Goal: Task Accomplishment & Management: Use online tool/utility

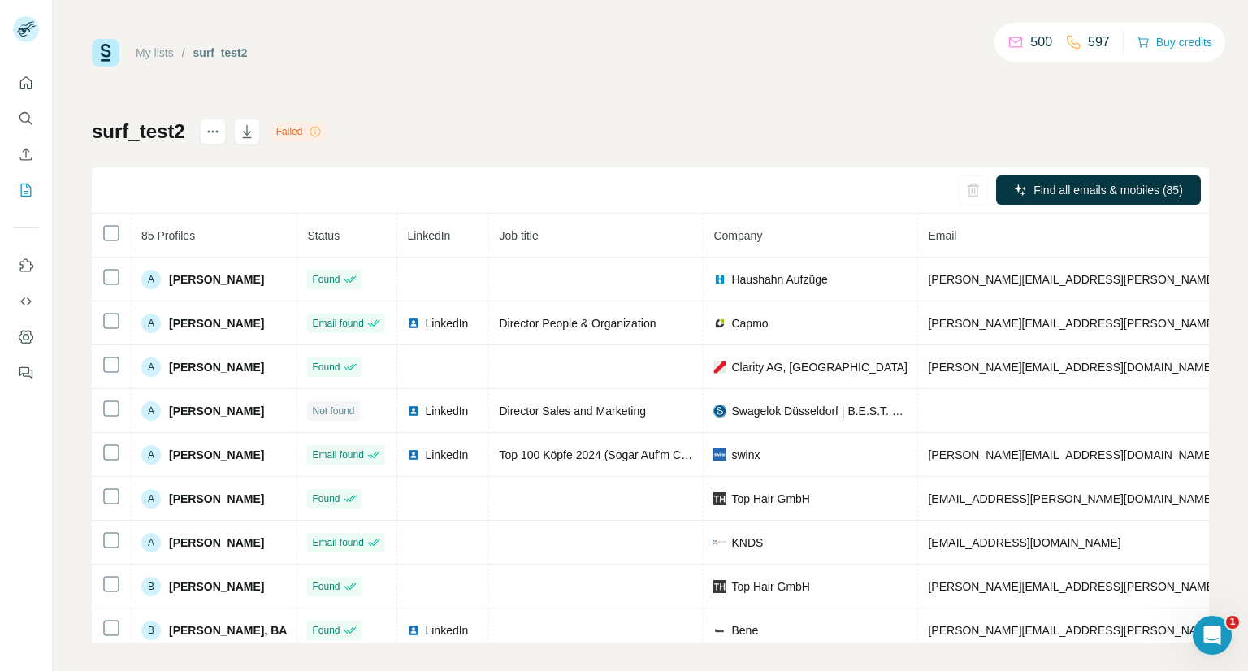
click at [163, 50] on link "My lists" at bounding box center [155, 52] width 38 height 13
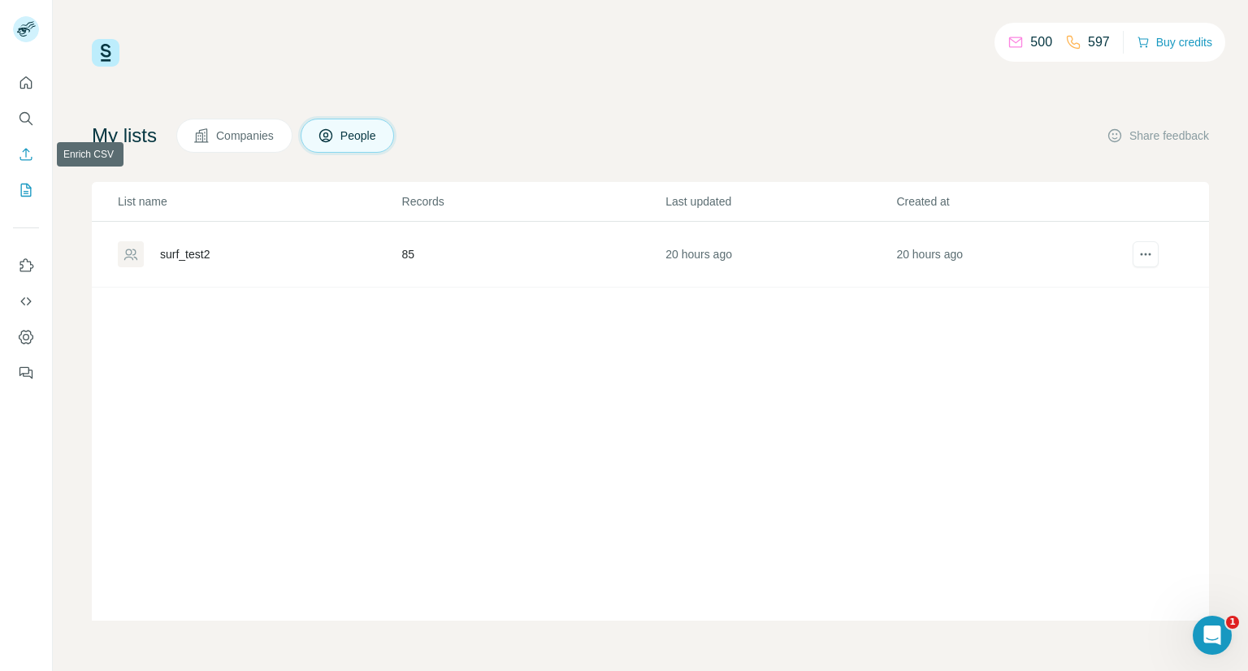
click at [21, 155] on icon "Enrich CSV" at bounding box center [26, 154] width 16 height 16
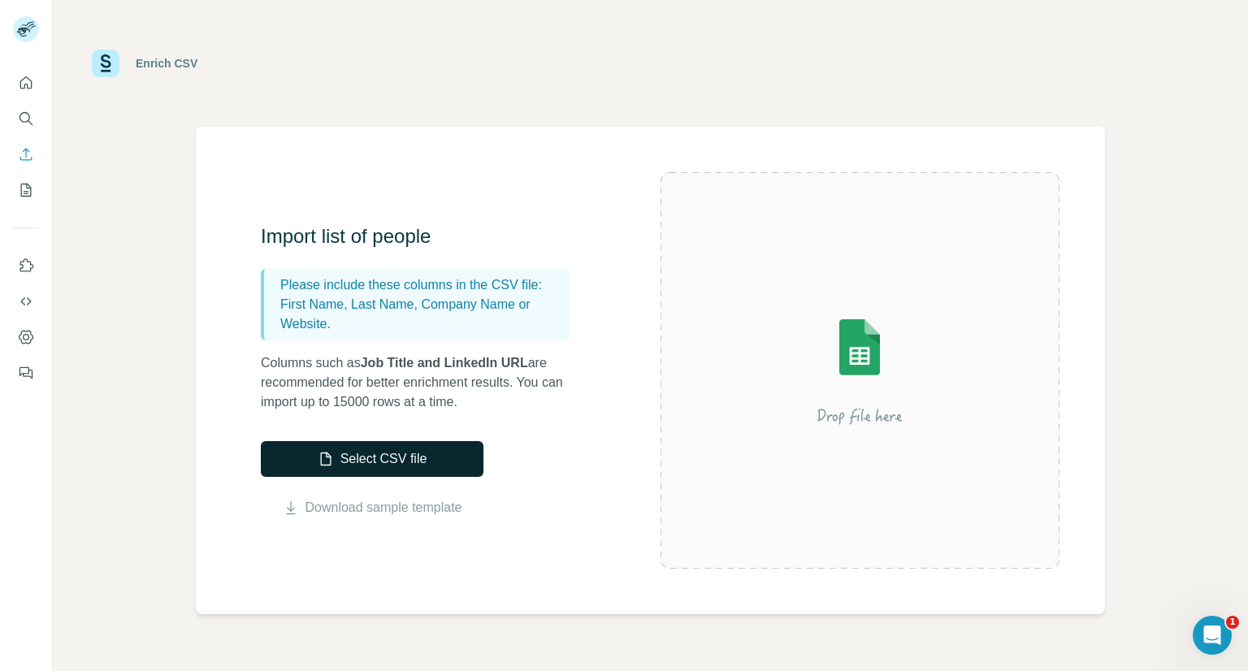
click at [400, 470] on button "Select CSV file" at bounding box center [372, 459] width 223 height 36
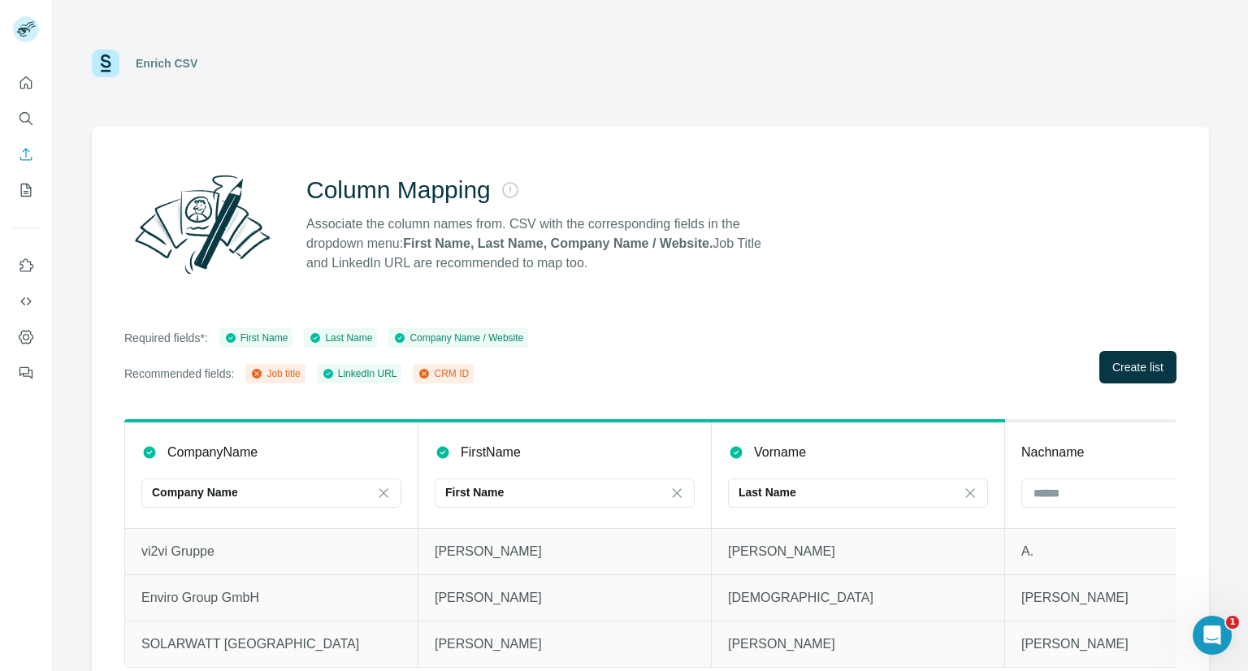
scroll to position [37, 0]
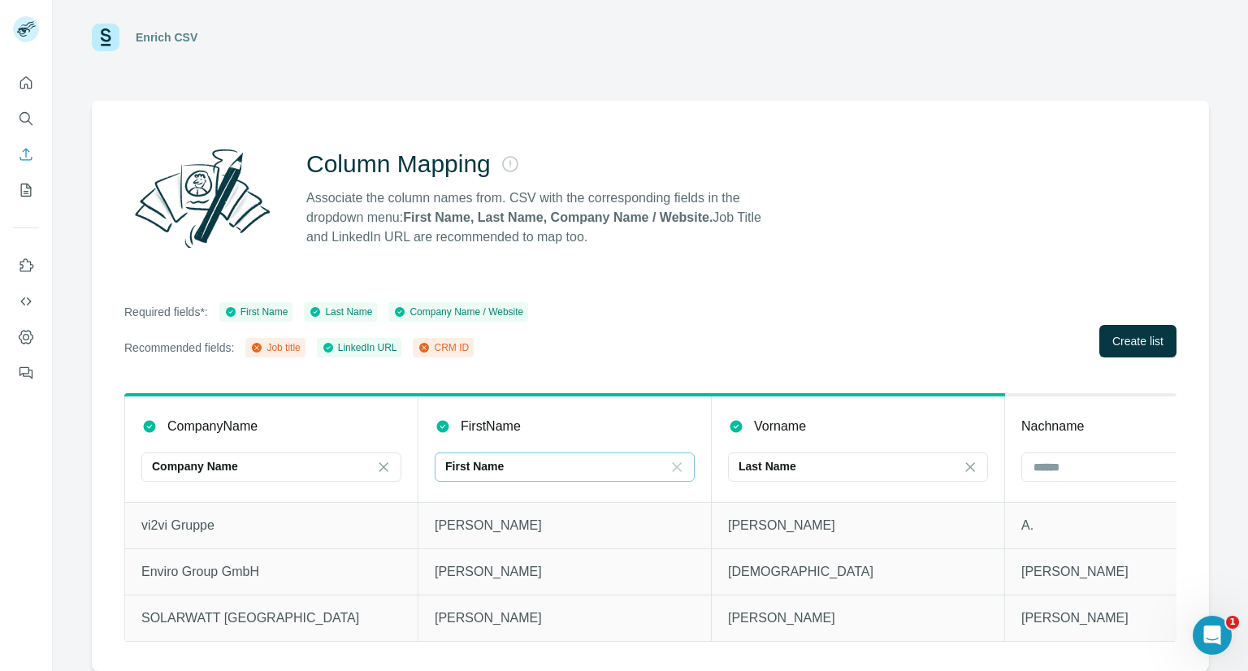
click at [673, 459] on icon at bounding box center [677, 467] width 16 height 16
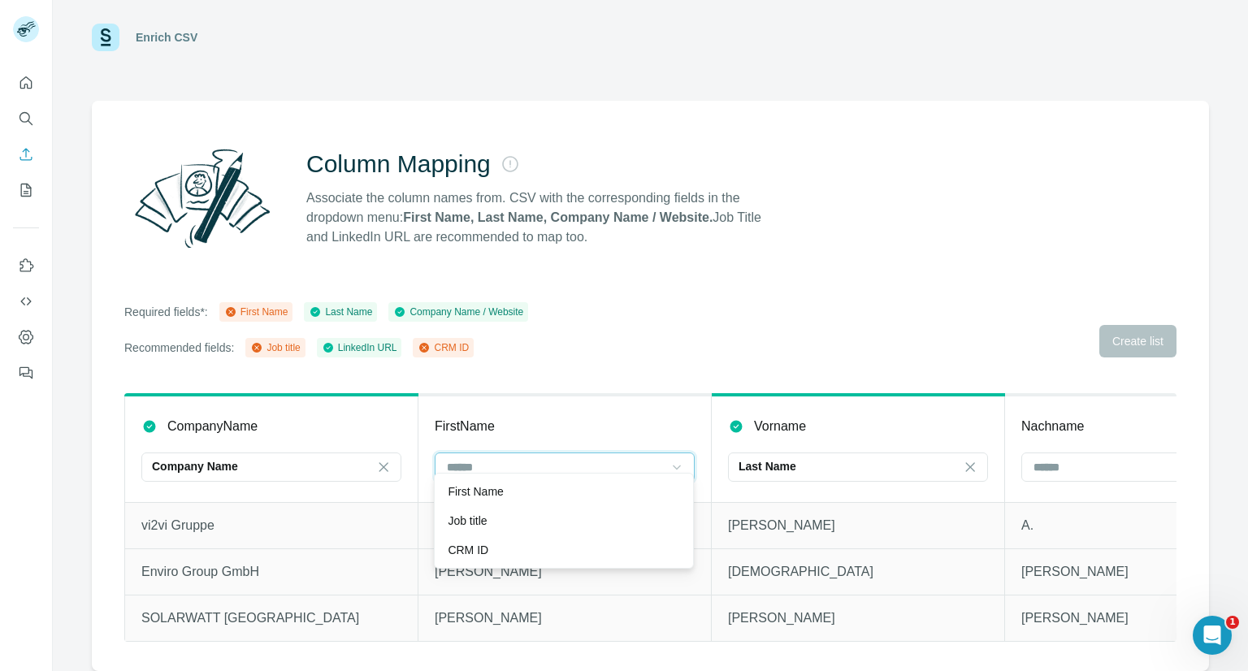
scroll to position [0, 0]
click at [789, 453] on div "Last Name" at bounding box center [848, 467] width 219 height 28
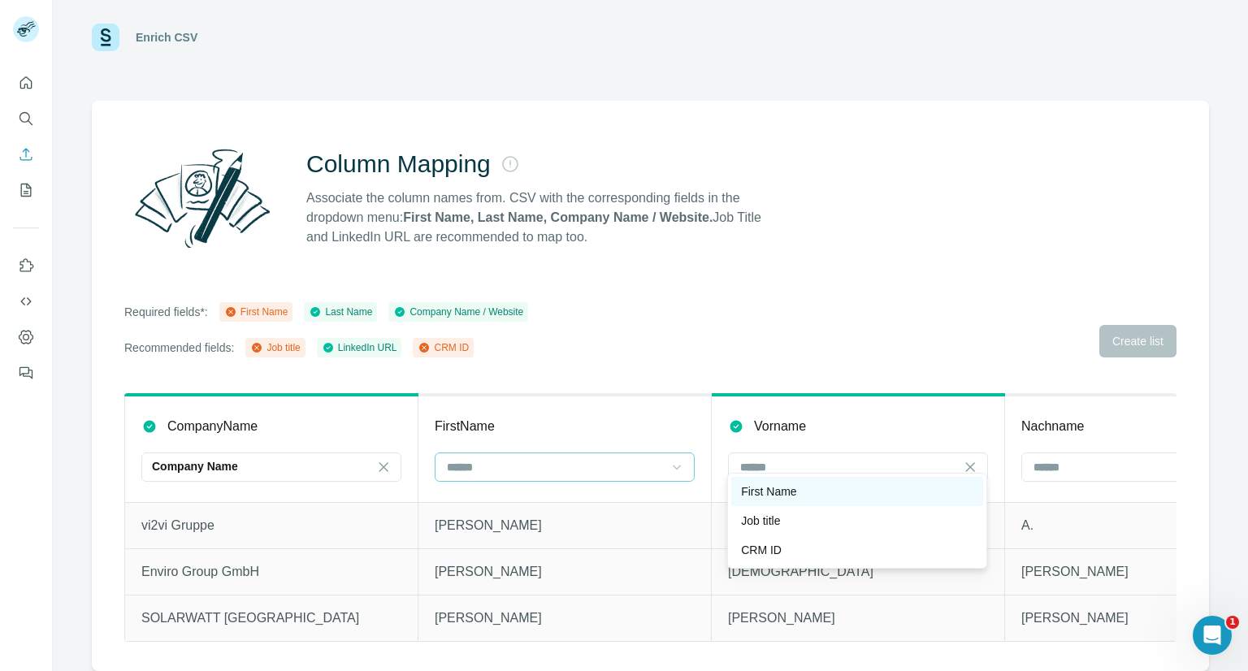
click at [789, 487] on p "First Name" at bounding box center [768, 491] width 55 height 16
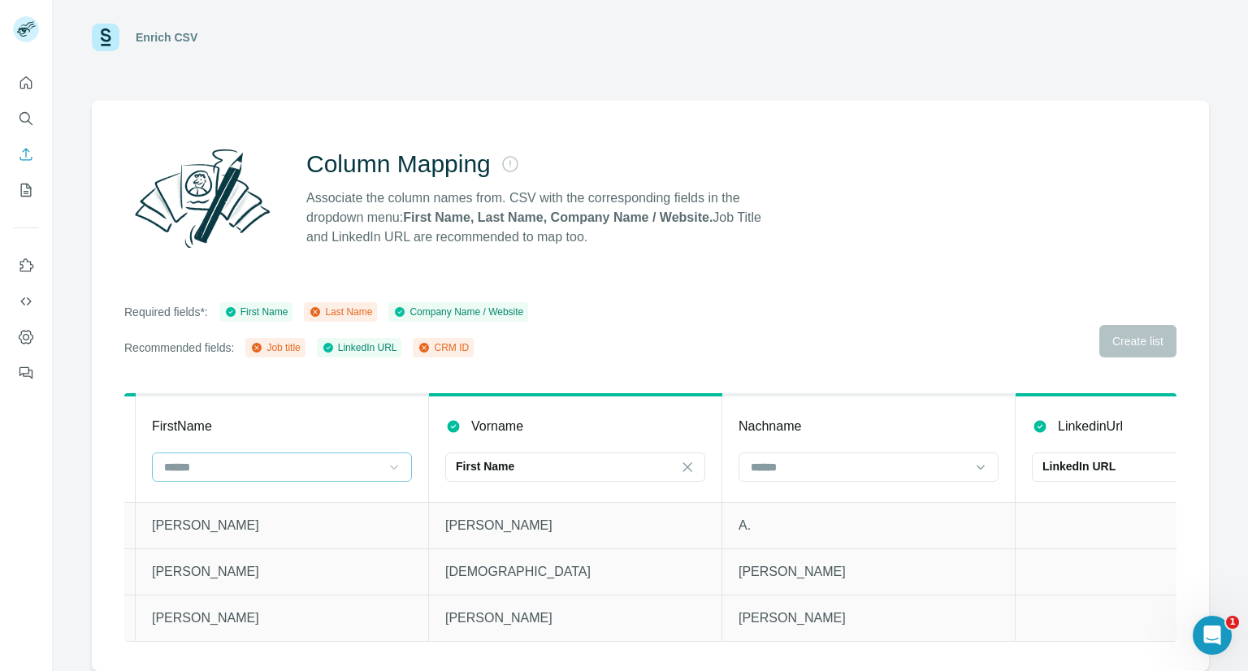
scroll to position [0, 285]
click at [842, 459] on input at bounding box center [856, 467] width 219 height 18
click at [819, 490] on div "Last Name" at bounding box center [865, 491] width 232 height 16
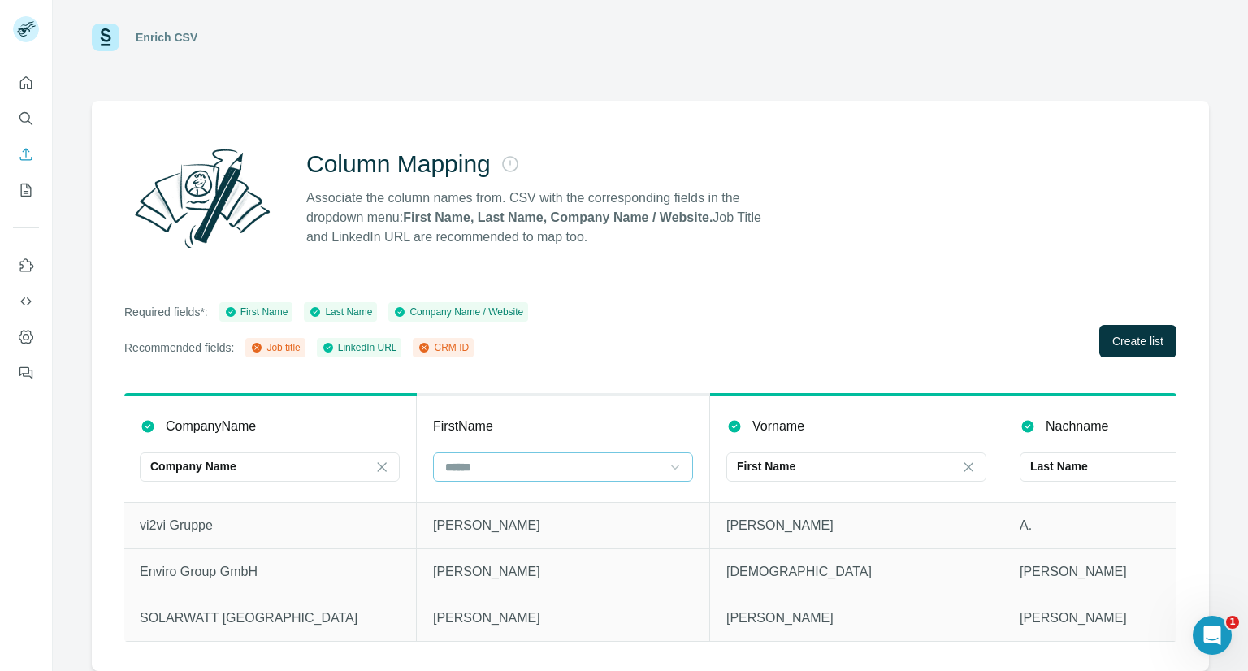
scroll to position [0, 0]
click at [1120, 333] on span "Create list" at bounding box center [1137, 341] width 51 height 16
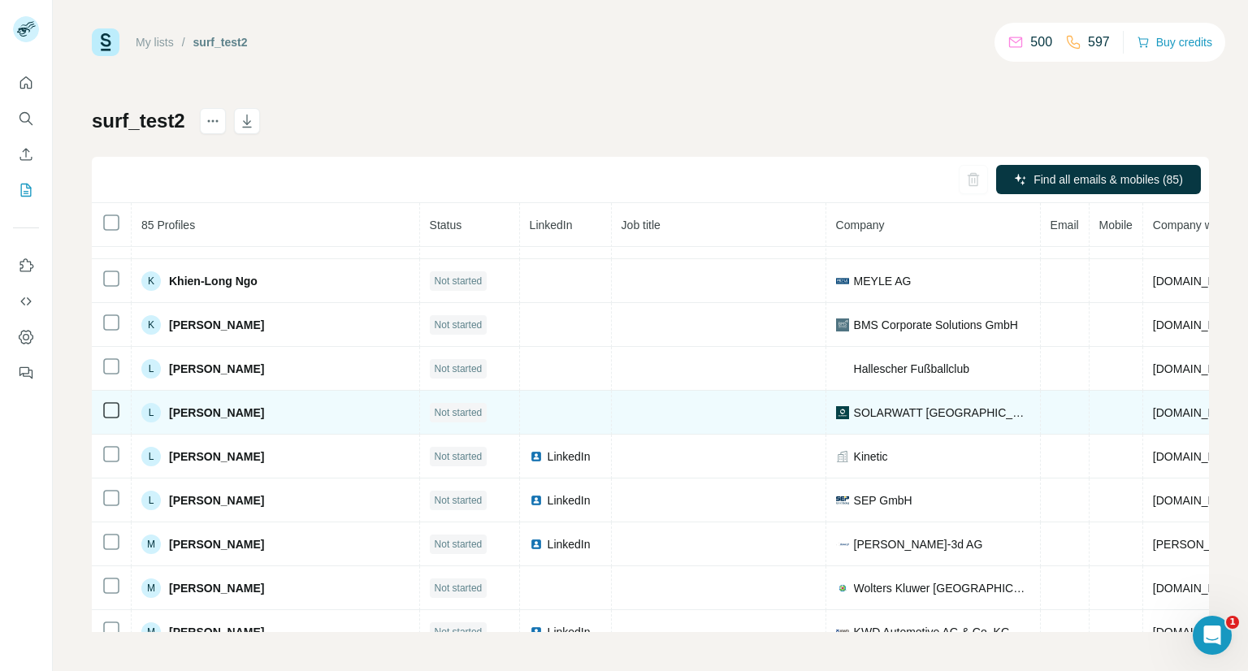
scroll to position [1553, 0]
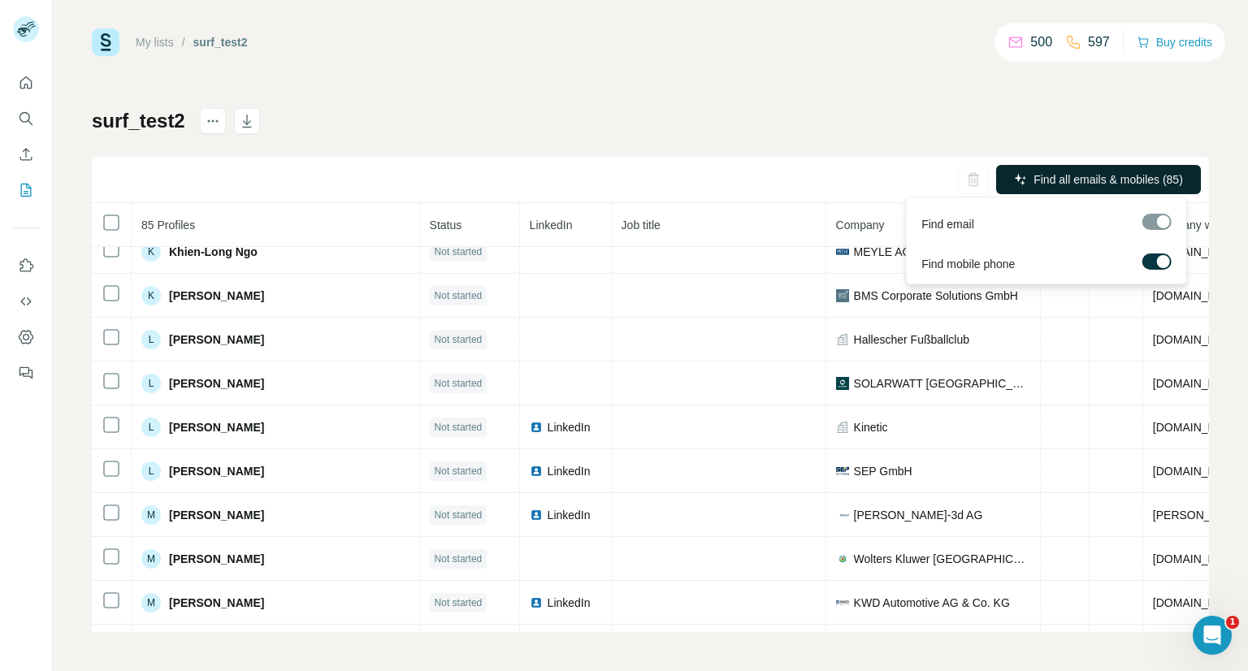
click at [1073, 178] on span "Find all emails & mobiles (85)" at bounding box center [1109, 179] width 150 height 16
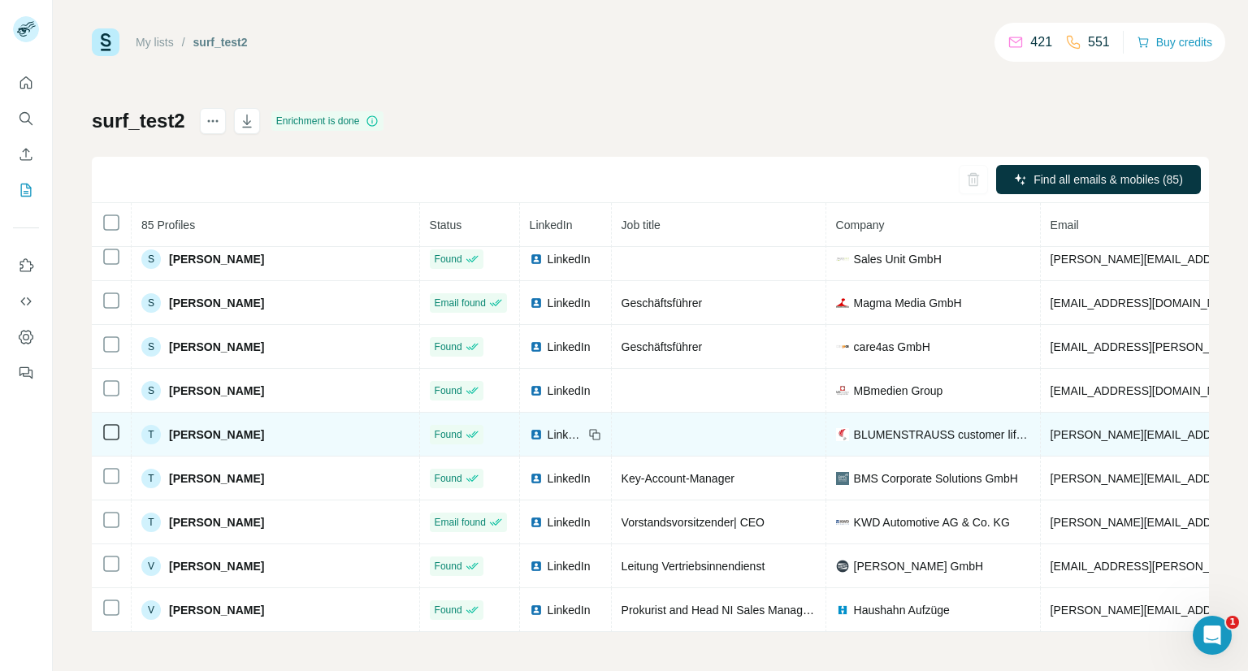
scroll to position [3353, 0]
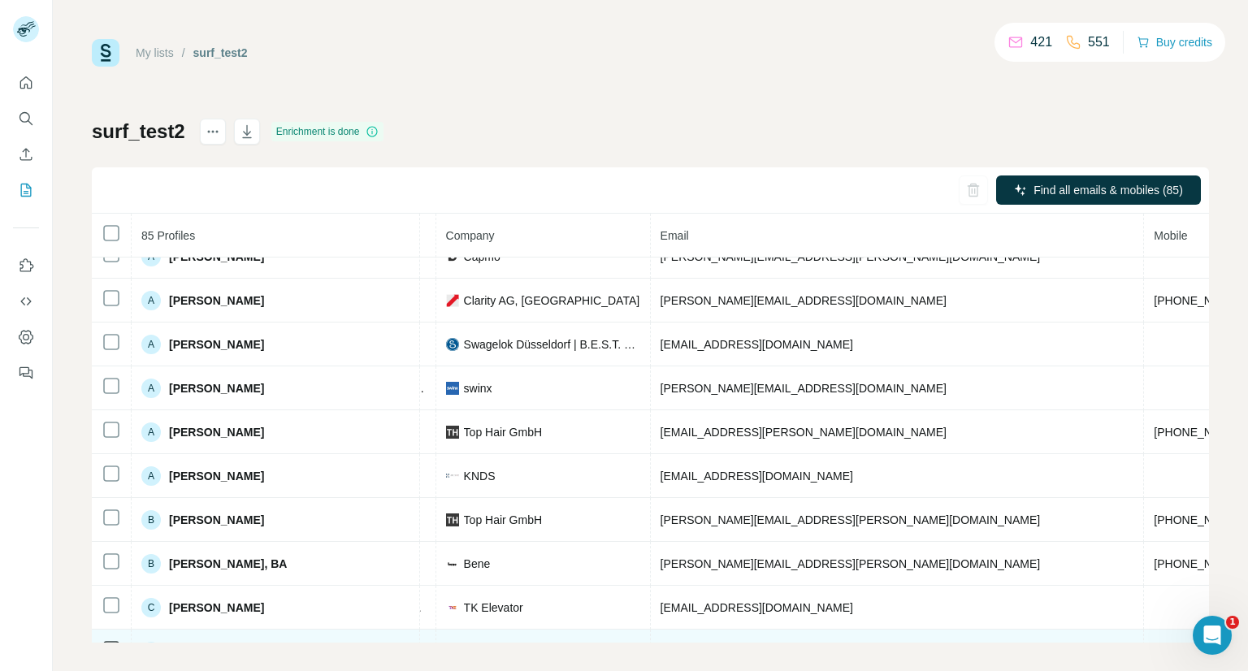
scroll to position [0, 390]
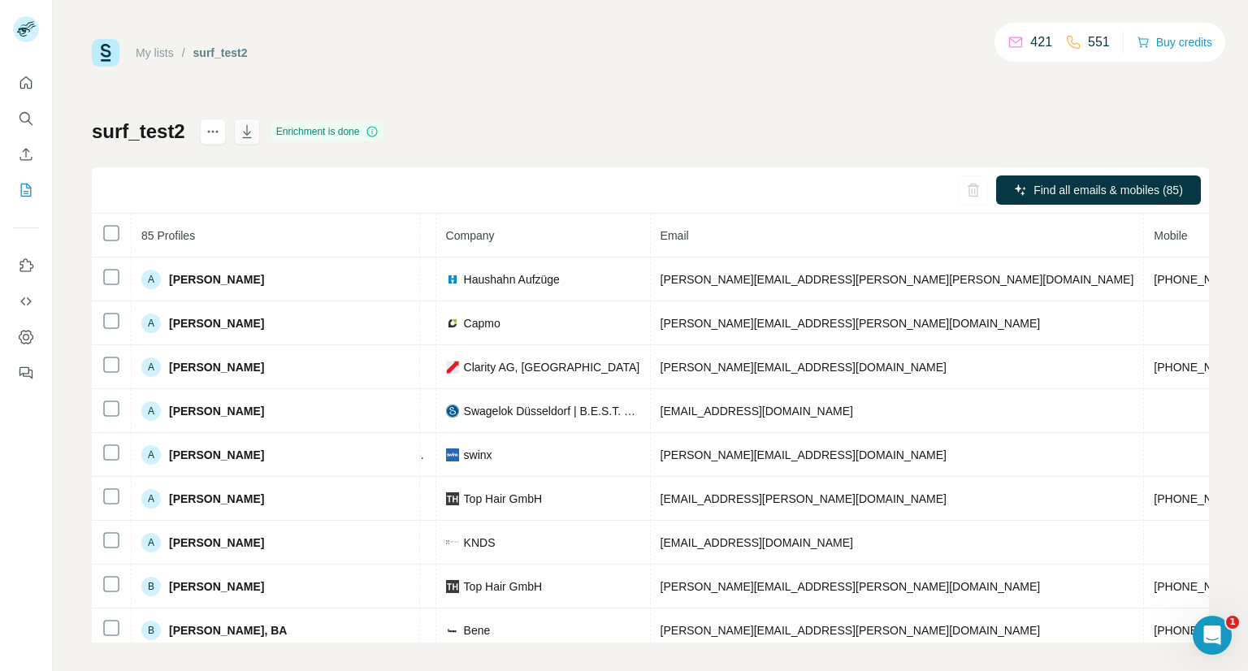
click at [234, 129] on button "button" at bounding box center [247, 132] width 26 height 26
